Goal: Task Accomplishment & Management: Use online tool/utility

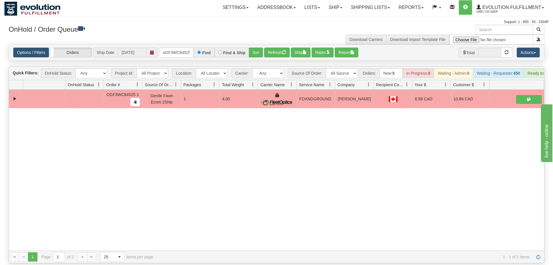
scroll to position [0, 5]
click at [97, 165] on div "31445787 EVOLUTION V3 90648960 90648961 OGF3WC84525-1 Gentle Fawn Ecom 2Ship 1 …" at bounding box center [277, 170] width 536 height 161
click at [171, 48] on input "oGF3WC84525-1" at bounding box center [176, 53] width 35 height 10
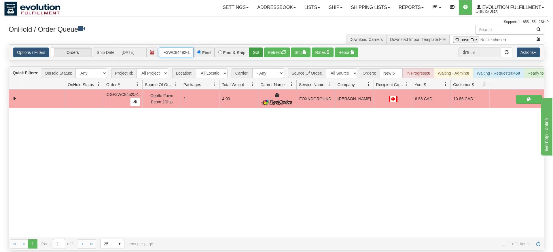
type input "oGF3WC84492-1"
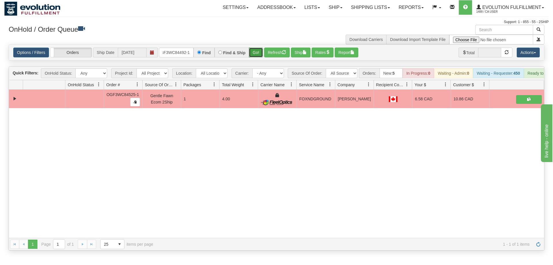
click at [260, 54] on div "Is equal to Is not equal to Contains Does not contains CAD USD EUR ZAR [PERSON_…" at bounding box center [276, 147] width 545 height 206
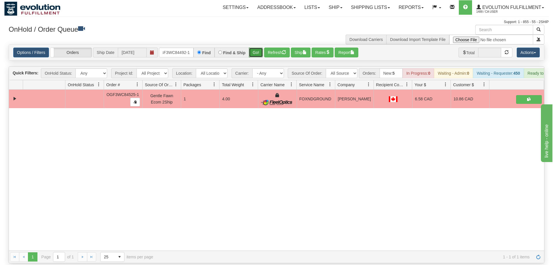
click at [258, 48] on button "Go!" at bounding box center [256, 53] width 14 height 10
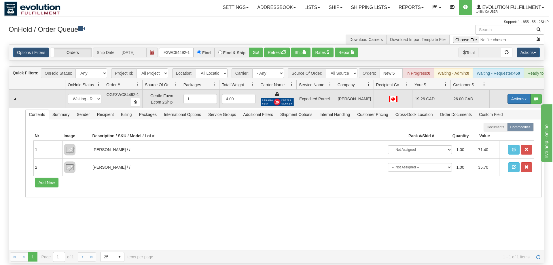
click at [519, 94] on button "Actions" at bounding box center [519, 99] width 23 height 10
click at [501, 130] on span "Ship" at bounding box center [496, 132] width 12 height 5
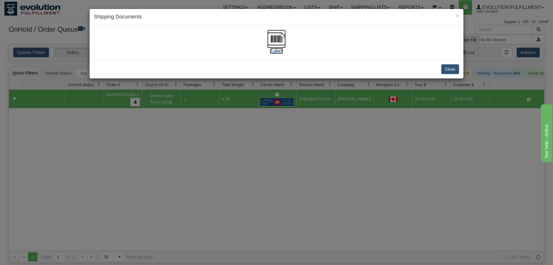
click at [272, 43] on img at bounding box center [276, 39] width 18 height 18
drag, startPoint x: 205, startPoint y: 212, endPoint x: 169, endPoint y: 123, distance: 96.0
click at [205, 213] on div "× Shipping Documents [Label] Close" at bounding box center [276, 132] width 553 height 265
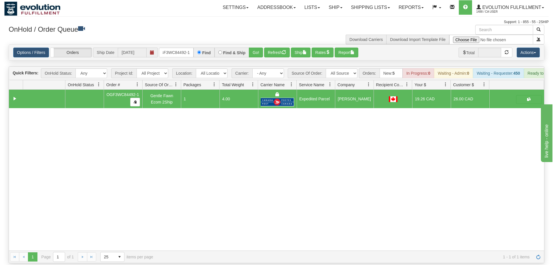
click at [169, 45] on div "Options / Filters Group Shipments Orders Ship Date [DATE] oGF3WC84492-1 Find Fi…" at bounding box center [277, 53] width 536 height 16
click at [177, 48] on input "oGF3WC84492-1" at bounding box center [176, 53] width 35 height 10
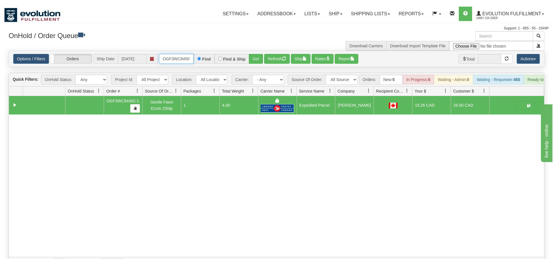
scroll to position [0, 5]
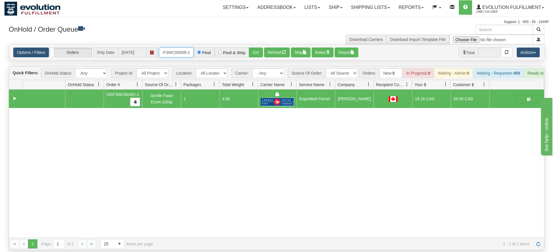
type input "OGF3WC84509-1"
drag, startPoint x: 254, startPoint y: 37, endPoint x: 255, endPoint y: 50, distance: 13.0
click at [255, 50] on div "Options / Filters Group Shipments Orders Ship Date [DATE] OGF3WC84509-1 Find Fi…" at bounding box center [277, 53] width 536 height 16
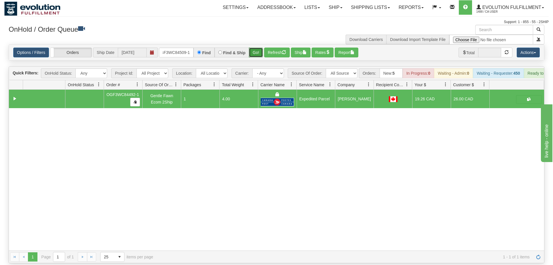
click at [256, 48] on button "Go!" at bounding box center [256, 53] width 14 height 10
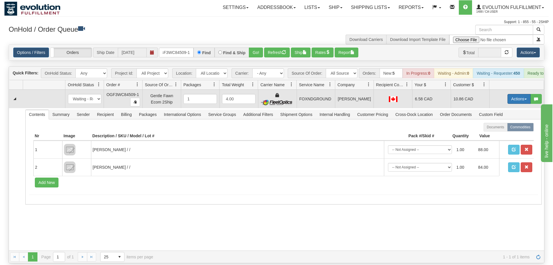
click at [519, 94] on button "Actions" at bounding box center [519, 99] width 23 height 10
click at [501, 129] on link "Ship" at bounding box center [507, 132] width 46 height 7
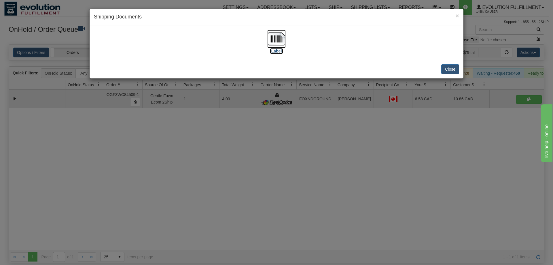
click at [270, 43] on img at bounding box center [276, 39] width 18 height 18
click at [296, 147] on div "× Shipping Documents [Label] Close" at bounding box center [276, 132] width 553 height 265
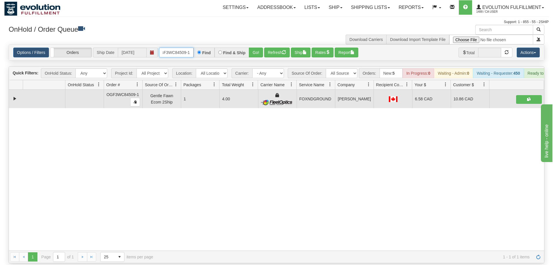
click at [175, 48] on input "OGF3WC84509-1" at bounding box center [176, 53] width 35 height 10
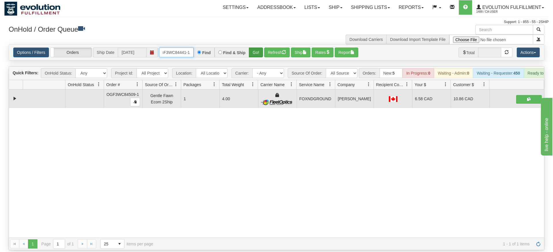
type input "OGF3WC84441-1"
click at [257, 59] on div "Is equal to Is not equal to Contains Does not contains CAD USD EUR ZAR [PERSON_…" at bounding box center [276, 147] width 545 height 206
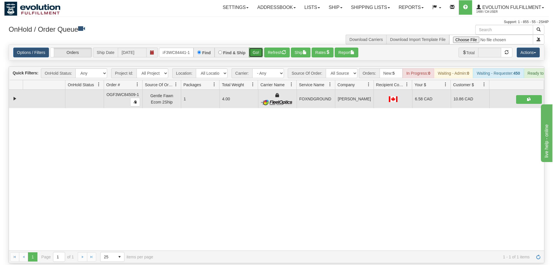
click at [257, 48] on button "Go!" at bounding box center [256, 53] width 14 height 10
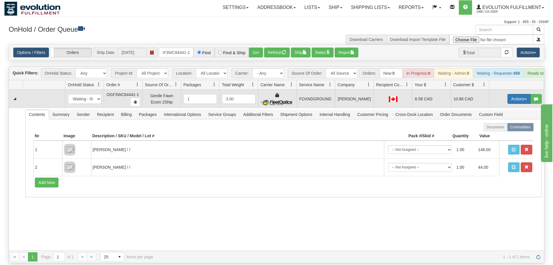
click at [512, 94] on button "Actions" at bounding box center [519, 99] width 23 height 10
click at [502, 129] on link "Ship" at bounding box center [507, 132] width 46 height 7
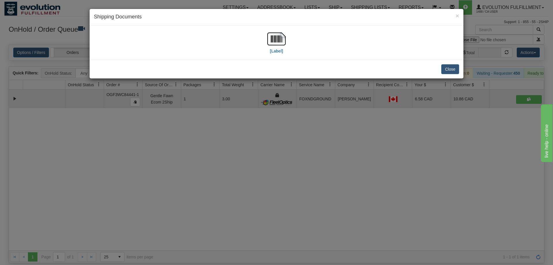
click at [265, 45] on div "[Label]" at bounding box center [276, 43] width 365 height 26
click at [269, 43] on img at bounding box center [276, 39] width 18 height 18
click at [234, 132] on div "× Shipping Documents [Label] Close" at bounding box center [276, 132] width 553 height 265
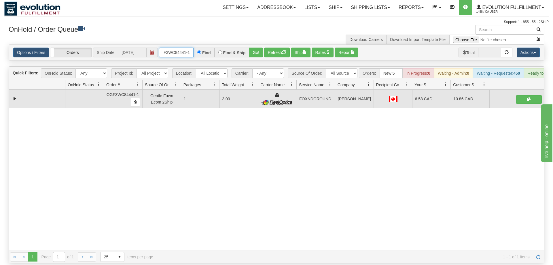
click at [173, 48] on input "OGF3WC84441-1" at bounding box center [176, 53] width 35 height 10
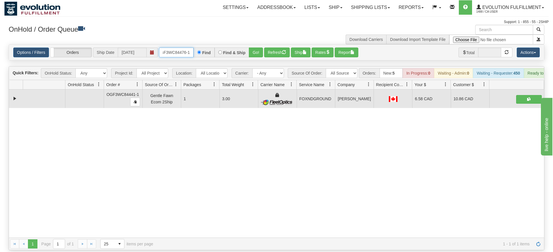
type input "OGF3WC84476-1"
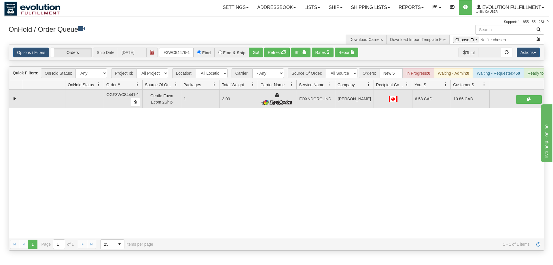
drag, startPoint x: 260, startPoint y: 37, endPoint x: 253, endPoint y: 52, distance: 16.5
click at [259, 50] on div "Options / Filters Group Shipments Orders Ship Date [DATE] OGF3WC84476-1 Find Fi…" at bounding box center [277, 53] width 536 height 16
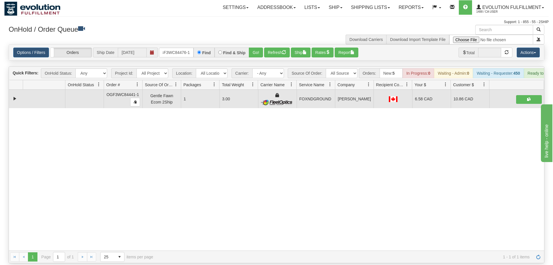
click at [252, 52] on div "Is equal to Is not equal to Contains Does not contains CAD USD EUR ZAR [PERSON_…" at bounding box center [276, 153] width 545 height 219
click at [256, 45] on div "Options / Filters Group Shipments Orders Ship Date [DATE] OGF3WC84476-1 Find Fi…" at bounding box center [277, 53] width 536 height 16
click at [253, 48] on button "Go!" at bounding box center [256, 53] width 14 height 10
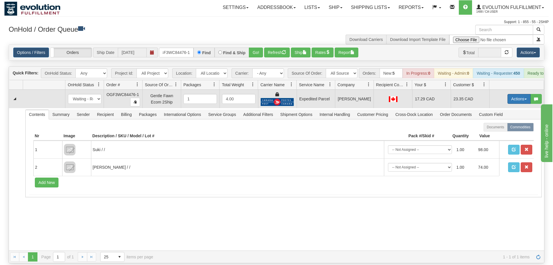
click at [516, 94] on button "Actions" at bounding box center [519, 99] width 23 height 10
click at [499, 130] on span "Ship" at bounding box center [496, 132] width 12 height 5
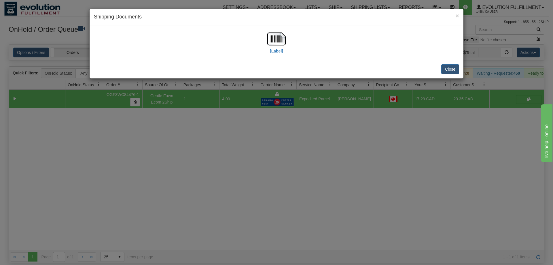
click at [276, 54] on div "[Label]" at bounding box center [276, 43] width 18 height 26
click at [276, 48] on label "[Label]" at bounding box center [276, 51] width 13 height 6
drag, startPoint x: 309, startPoint y: 133, endPoint x: 289, endPoint y: 114, distance: 27.4
click at [308, 131] on div "× Shipping Documents [Label] Close" at bounding box center [276, 132] width 553 height 265
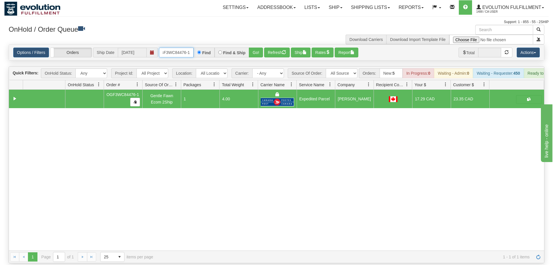
click at [182, 48] on input "OGF3WC84476-1" at bounding box center [176, 53] width 35 height 10
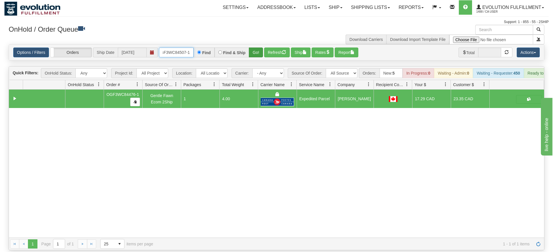
type input "OGF3WC84507-1"
click at [252, 56] on div "Is equal to Is not equal to Contains Does not contains CAD USD EUR ZAR [PERSON_…" at bounding box center [276, 147] width 545 height 206
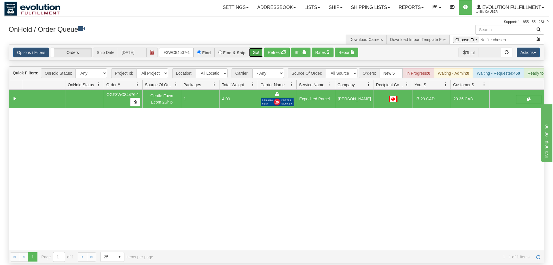
click at [258, 48] on button "Go!" at bounding box center [256, 53] width 14 height 10
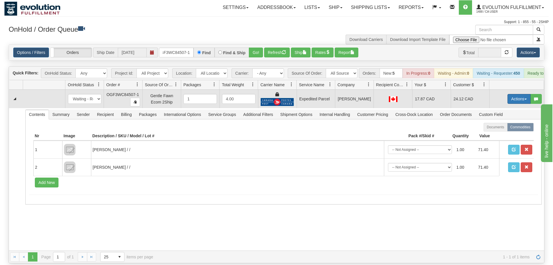
click at [518, 94] on button "Actions" at bounding box center [519, 99] width 23 height 10
click at [504, 129] on link "Ship" at bounding box center [507, 132] width 46 height 7
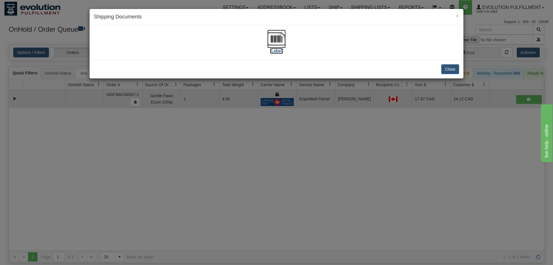
click at [279, 42] on img at bounding box center [276, 39] width 18 height 18
drag, startPoint x: 332, startPoint y: 170, endPoint x: 245, endPoint y: 82, distance: 123.9
click at [332, 170] on div "× Shipping Documents [Label] Close" at bounding box center [276, 132] width 553 height 265
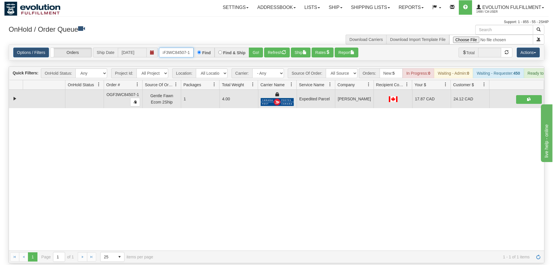
click at [181, 48] on input "OGF3WC84507-1" at bounding box center [176, 53] width 35 height 10
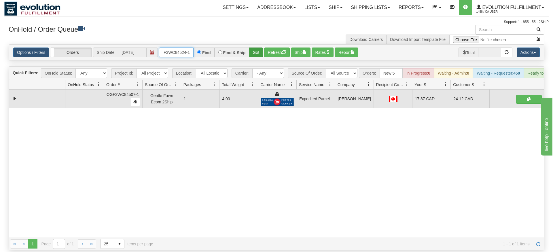
type input "OGF3WC84524-1"
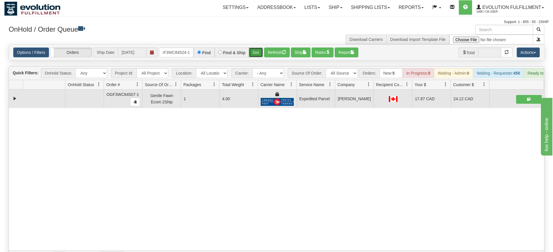
drag, startPoint x: 252, startPoint y: 44, endPoint x: 254, endPoint y: 48, distance: 4.9
click at [252, 56] on div "Is equal to Is not equal to Contains Does not contains CAD USD EUR ZAR [PERSON_…" at bounding box center [276, 153] width 545 height 219
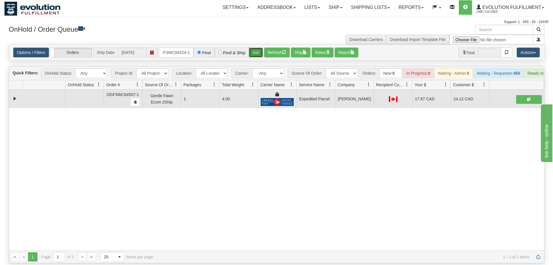
click at [254, 48] on button "Go!" at bounding box center [256, 53] width 14 height 10
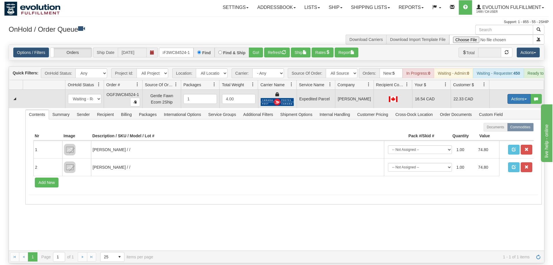
click at [518, 94] on button "Actions" at bounding box center [519, 99] width 23 height 10
click at [510, 129] on link "Ship" at bounding box center [507, 132] width 46 height 7
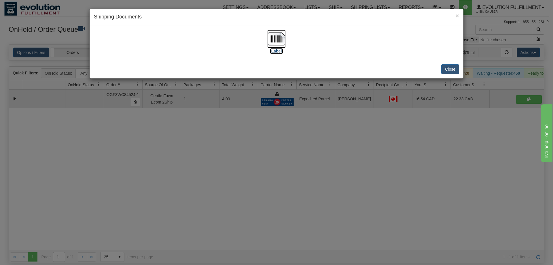
click at [277, 40] on img at bounding box center [276, 39] width 18 height 18
drag, startPoint x: 314, startPoint y: 193, endPoint x: 195, endPoint y: 57, distance: 181.0
click at [314, 191] on div "× Shipping Documents [Label] Close" at bounding box center [276, 132] width 553 height 265
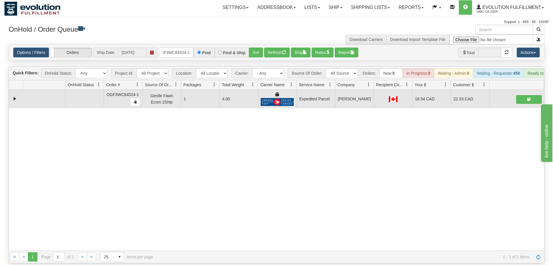
click at [176, 51] on div "Options / Filters Group Shipments Orders Ship Date [DATE] OGF3WC84524-1 Find Fi…" at bounding box center [277, 53] width 536 height 16
click at [176, 49] on input "OGF3WC84524-1" at bounding box center [176, 53] width 35 height 10
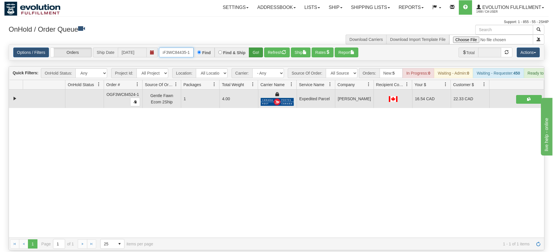
type input "oGF3WC84435-1"
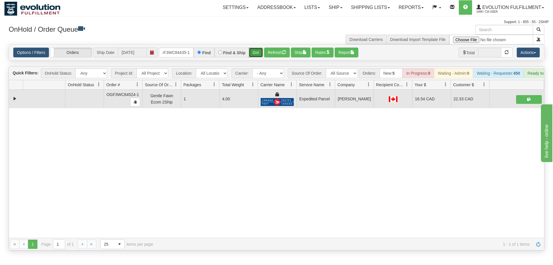
click at [256, 53] on div "Is equal to Is not equal to Contains Does not contains CAD USD EUR ZAR [PERSON_…" at bounding box center [276, 147] width 545 height 206
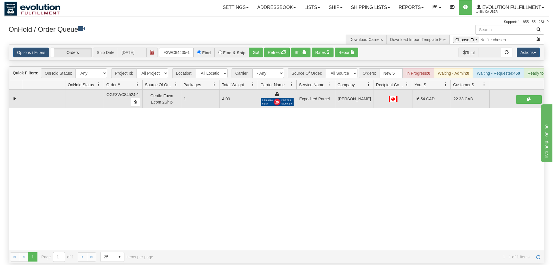
click at [257, 49] on div "Options / Filters Group Shipments Orders Ship Date [DATE] oGF3WC84435-1 Find Fi…" at bounding box center [277, 53] width 536 height 16
click at [255, 48] on button "Go!" at bounding box center [256, 53] width 14 height 10
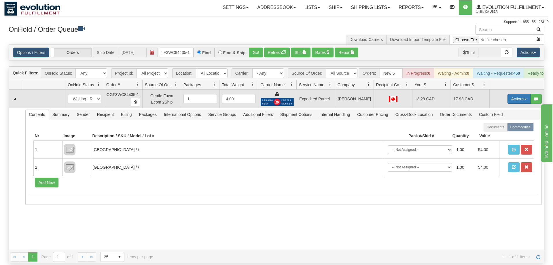
click at [517, 94] on button "Actions" at bounding box center [519, 99] width 23 height 10
click at [490, 130] on span at bounding box center [492, 132] width 4 height 4
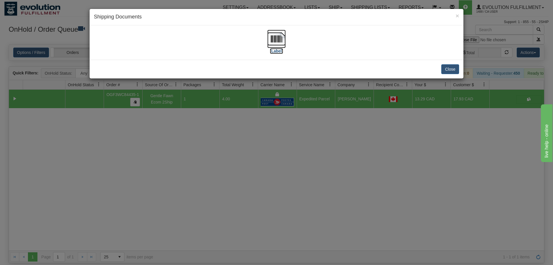
click at [274, 42] on img at bounding box center [276, 39] width 18 height 18
click at [280, 154] on div "× Shipping Documents [Label] Close" at bounding box center [276, 132] width 553 height 265
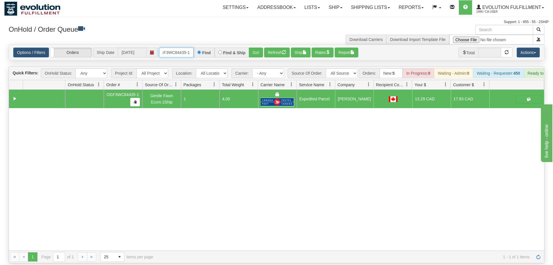
click at [173, 48] on input "oGF3WC84435-1" at bounding box center [176, 53] width 35 height 10
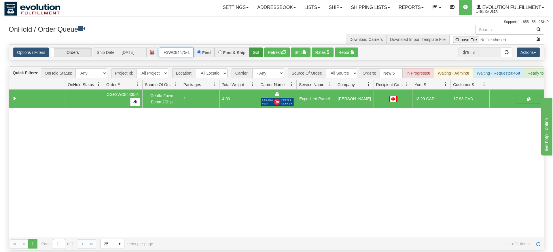
type input "OGF3WC84475-1"
click at [259, 57] on div "Is equal to Is not equal to Contains Does not contains CAD USD EUR ZAR [PERSON_…" at bounding box center [276, 147] width 545 height 206
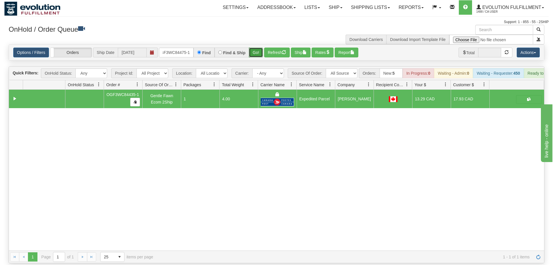
click at [259, 48] on button "Go!" at bounding box center [256, 53] width 14 height 10
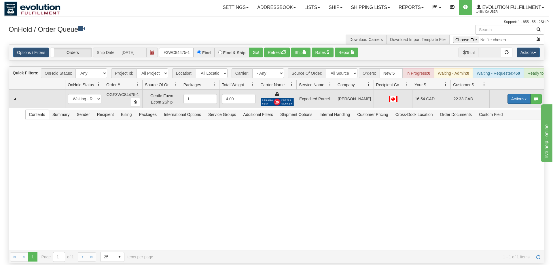
click at [522, 94] on button "Actions" at bounding box center [519, 99] width 23 height 10
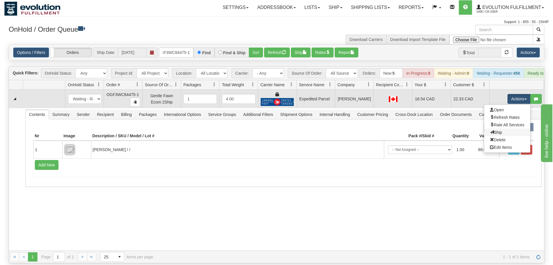
click at [505, 129] on link "Ship" at bounding box center [507, 132] width 46 height 7
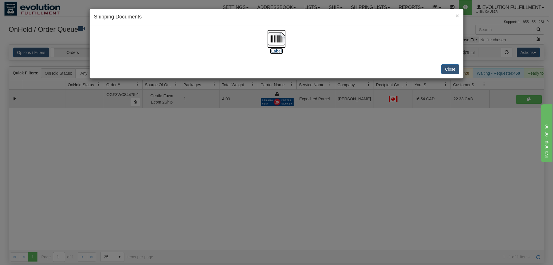
click at [278, 51] on label "[Label]" at bounding box center [276, 51] width 13 height 6
drag, startPoint x: 253, startPoint y: 154, endPoint x: 238, endPoint y: 52, distance: 103.2
click at [254, 149] on div "× Shipping Documents [Label] Close" at bounding box center [276, 132] width 553 height 265
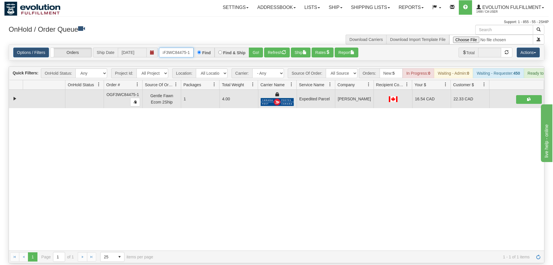
click at [181, 48] on input "OGF3WC84475-1" at bounding box center [176, 53] width 35 height 10
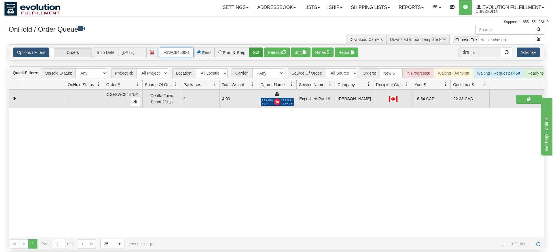
type input "oGF3WC84500-1"
click at [259, 58] on div "Is equal to Is not equal to Contains Does not contains CAD USD EUR ZAR [PERSON_…" at bounding box center [276, 147] width 545 height 206
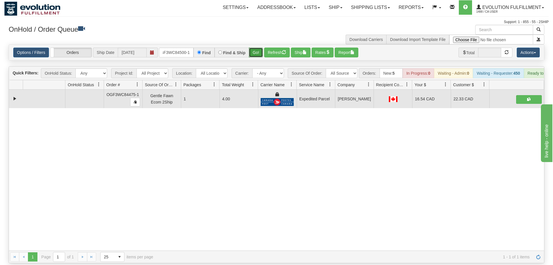
click at [259, 48] on button "Go!" at bounding box center [256, 53] width 14 height 10
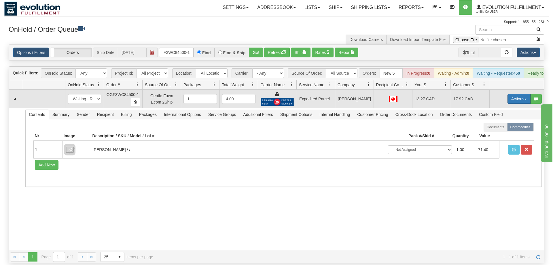
click at [512, 94] on button "Actions" at bounding box center [519, 99] width 23 height 10
click at [497, 130] on span "Ship" at bounding box center [496, 132] width 12 height 5
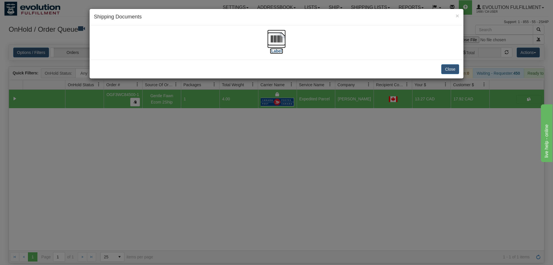
click at [273, 45] on img at bounding box center [276, 39] width 18 height 18
click at [286, 217] on div "× Shipping Documents [Label] Close" at bounding box center [276, 132] width 553 height 265
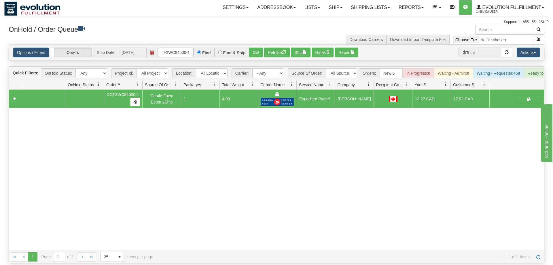
click at [103, 123] on div "31445855 EVOLUTION V3 90649176 90649181 OGF3WC84500-1 Gentle Fawn Ecom 2Ship 1 …" at bounding box center [277, 170] width 536 height 161
